Goal: Use online tool/utility: Utilize a website feature to perform a specific function

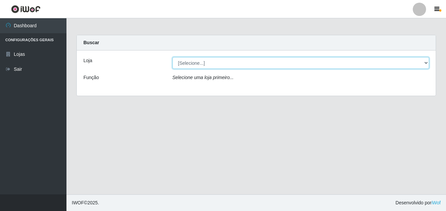
click at [221, 65] on select "[Selecione...] Ajubá Mercado" at bounding box center [301, 63] width 257 height 12
select select "402"
click at [173, 57] on select "[Selecione...] Ajubá Mercado" at bounding box center [301, 63] width 257 height 12
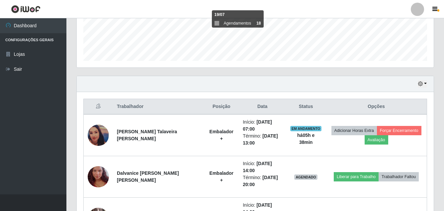
scroll to position [233, 0]
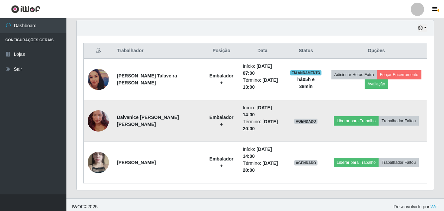
click at [93, 115] on img at bounding box center [98, 121] width 21 height 38
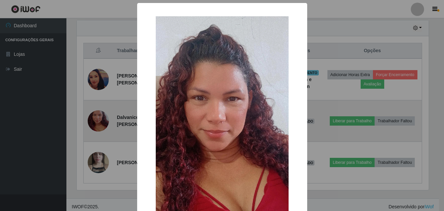
scroll to position [138, 354]
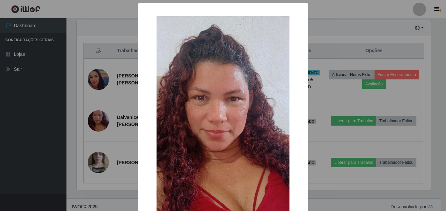
click at [34, 135] on div "× OK Cancel" at bounding box center [223, 105] width 446 height 211
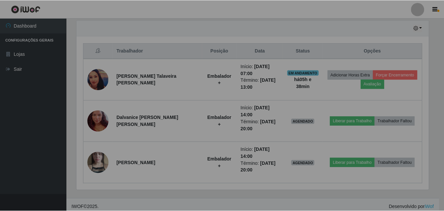
scroll to position [138, 357]
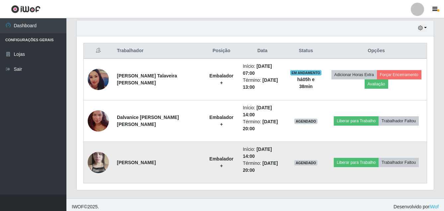
click at [93, 167] on img at bounding box center [98, 163] width 21 height 38
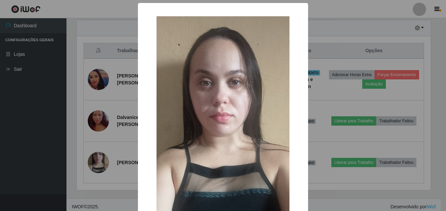
click at [37, 155] on div "× OK Cancel" at bounding box center [223, 105] width 446 height 211
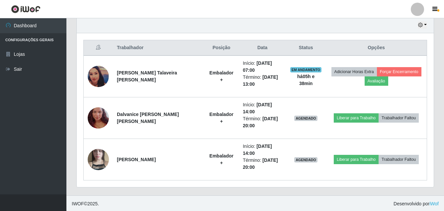
scroll to position [237, 0]
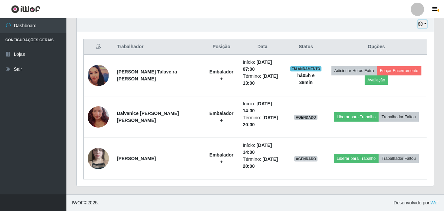
click at [423, 23] on icon "button" at bounding box center [420, 24] width 5 height 5
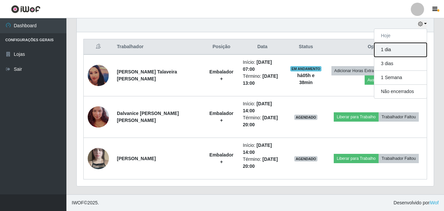
click at [399, 55] on button "1 dia" at bounding box center [401, 50] width 53 height 14
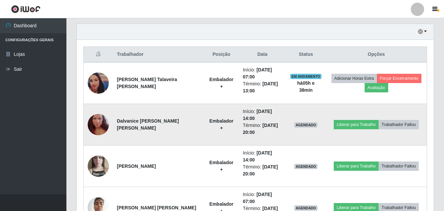
scroll to position [212, 0]
